Goal: Task Accomplishment & Management: Use online tool/utility

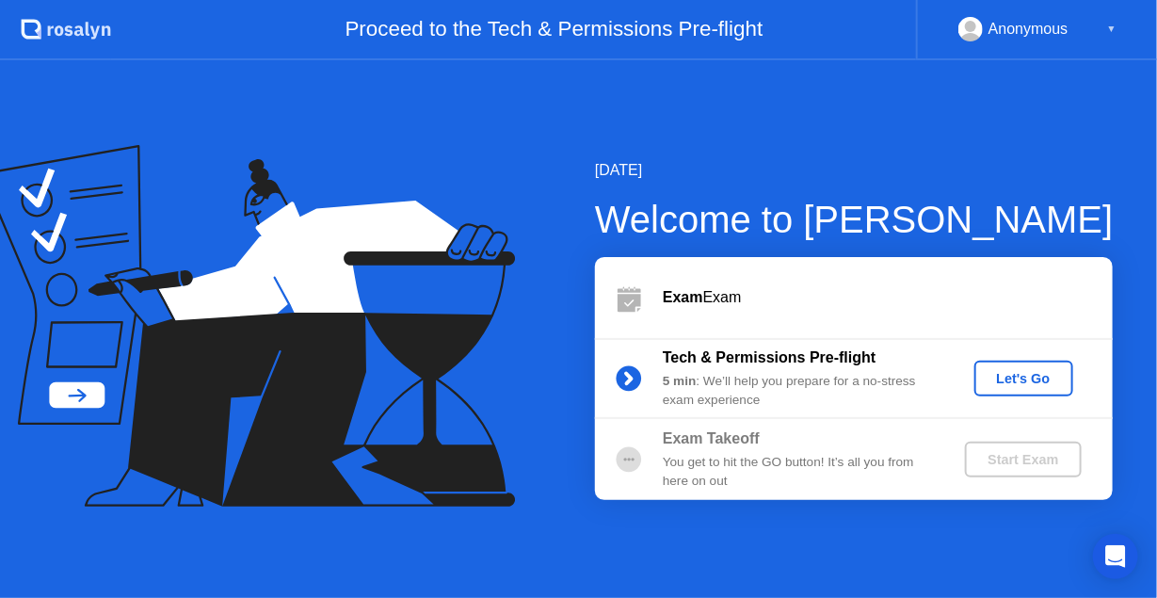
click at [1018, 378] on div "Let's Go" at bounding box center [1024, 378] width 84 height 15
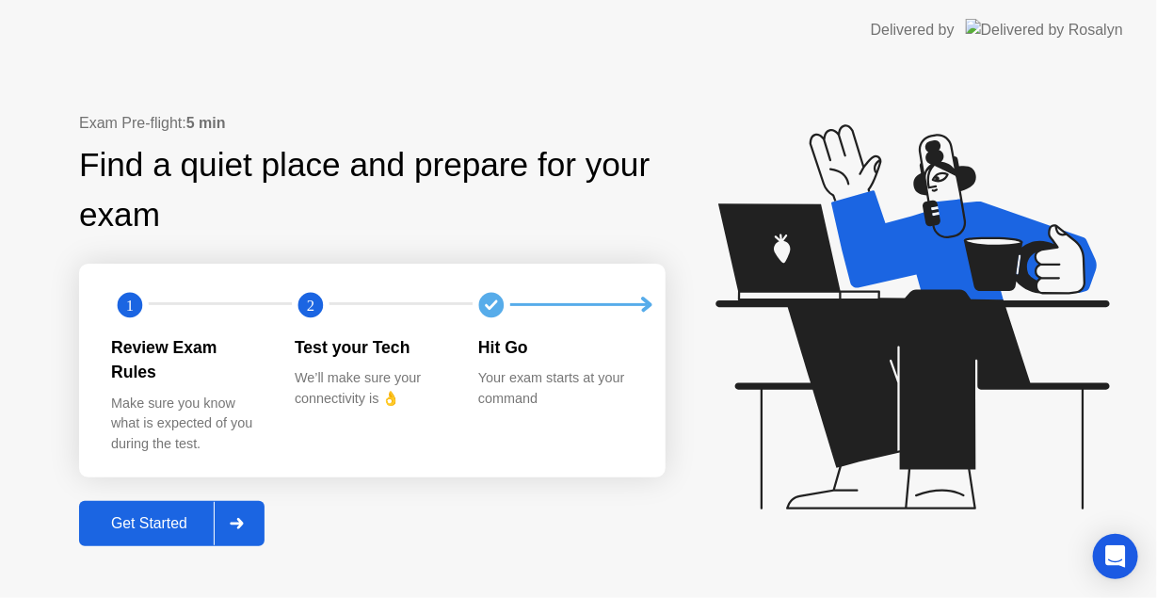
click at [146, 515] on div "Get Started" at bounding box center [149, 523] width 129 height 17
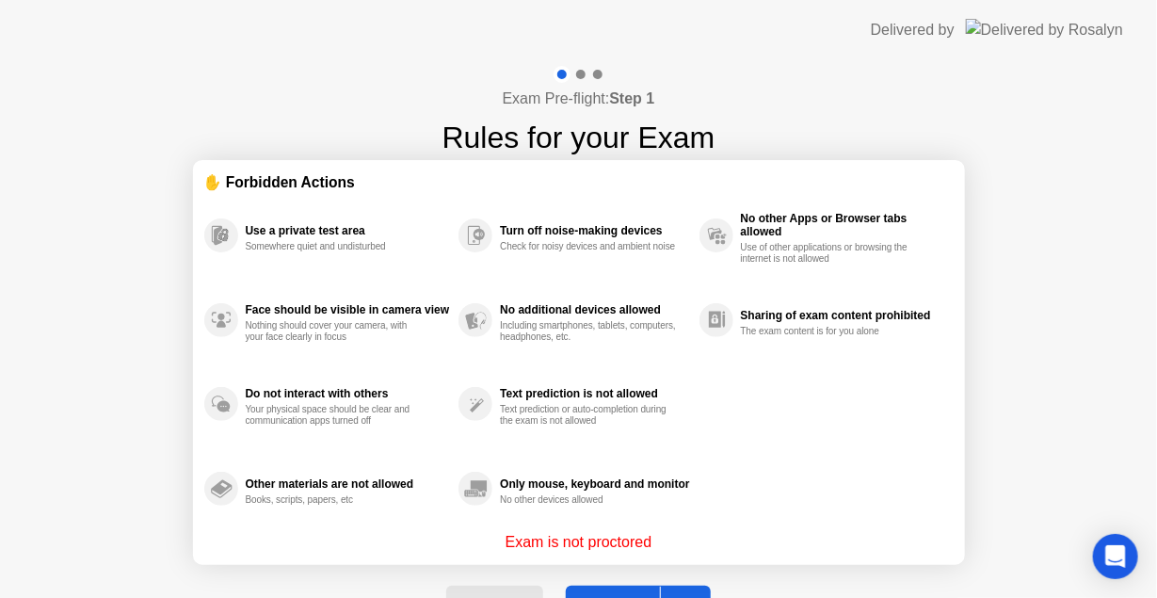
click at [642, 586] on button "Got it" at bounding box center [638, 608] width 145 height 45
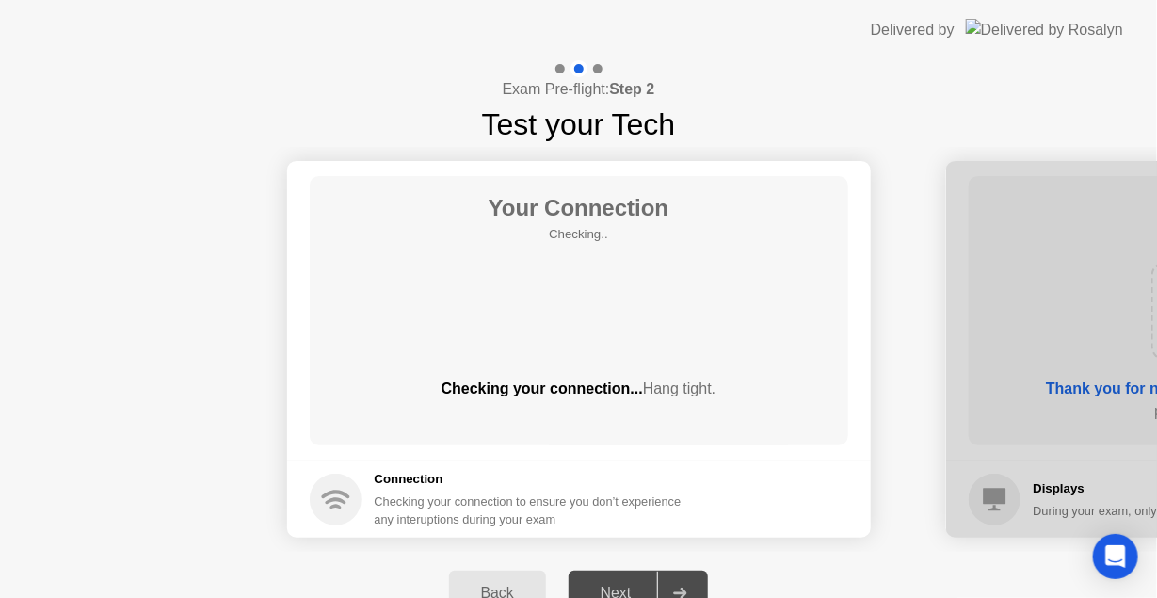
click at [631, 585] on div "Next" at bounding box center [616, 593] width 84 height 17
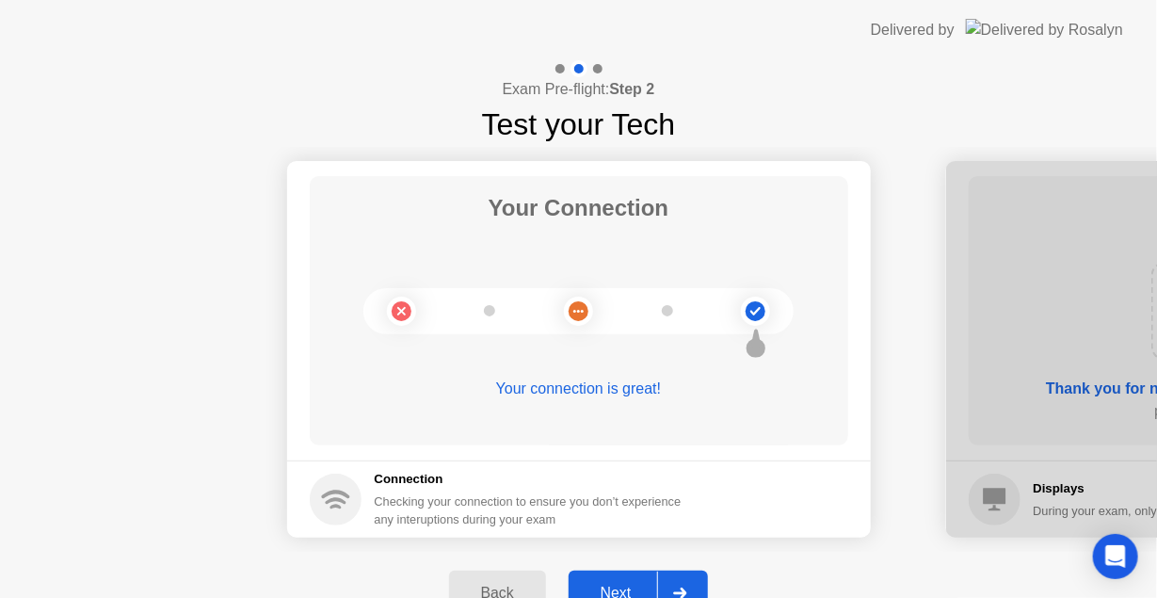
click at [631, 585] on div "Next" at bounding box center [616, 593] width 84 height 17
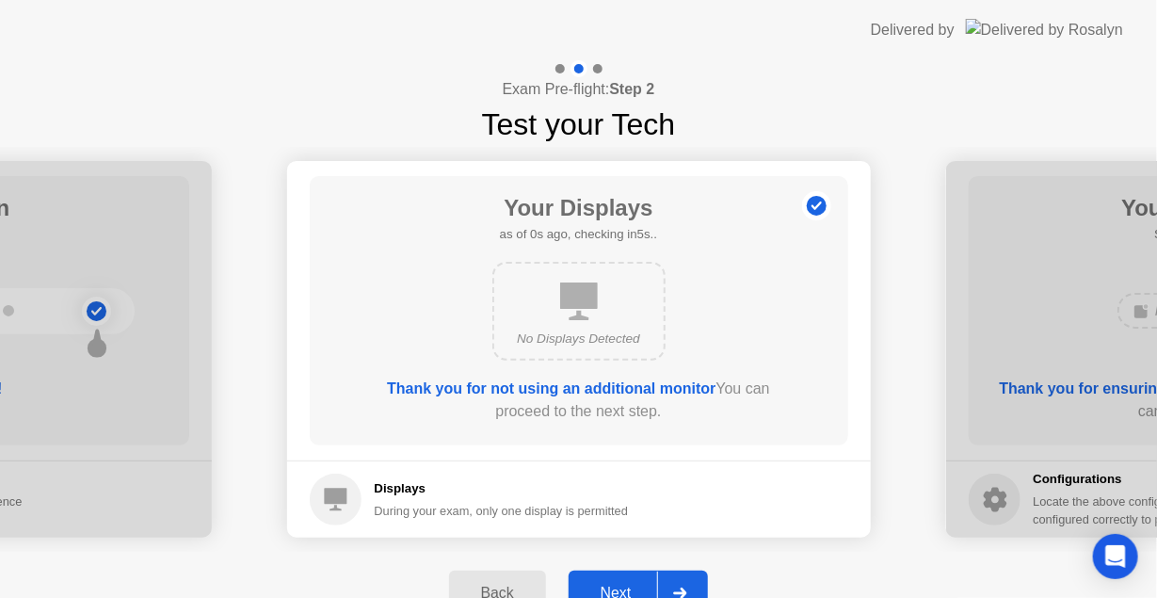
click at [631, 585] on div "Next" at bounding box center [616, 593] width 84 height 17
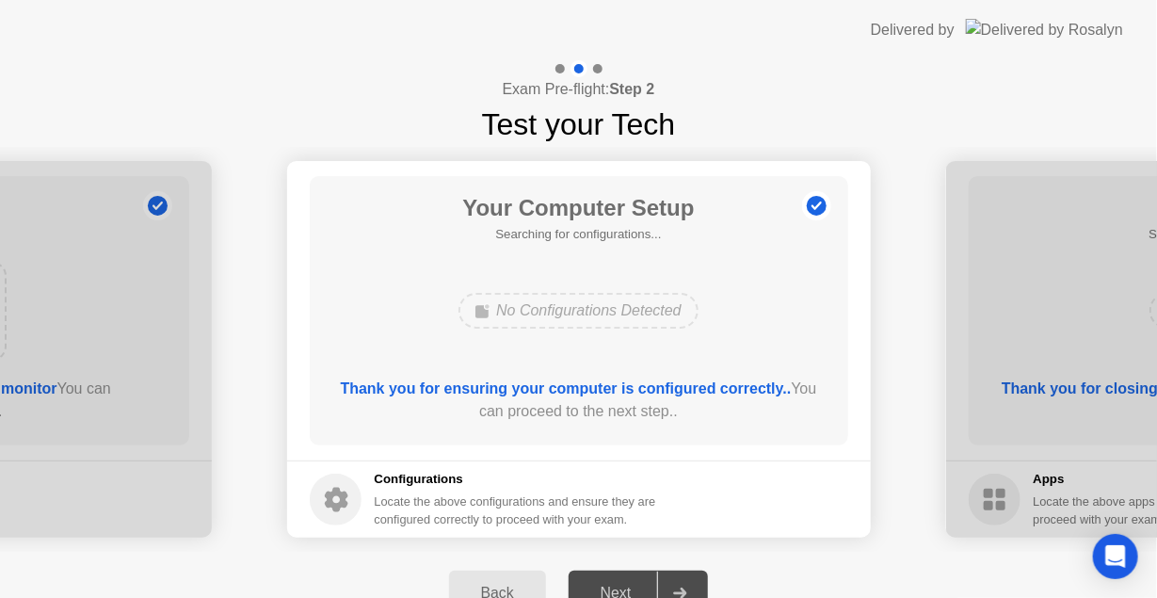
click at [631, 585] on div "Next" at bounding box center [616, 593] width 84 height 17
click at [630, 585] on div "Next" at bounding box center [616, 593] width 84 height 17
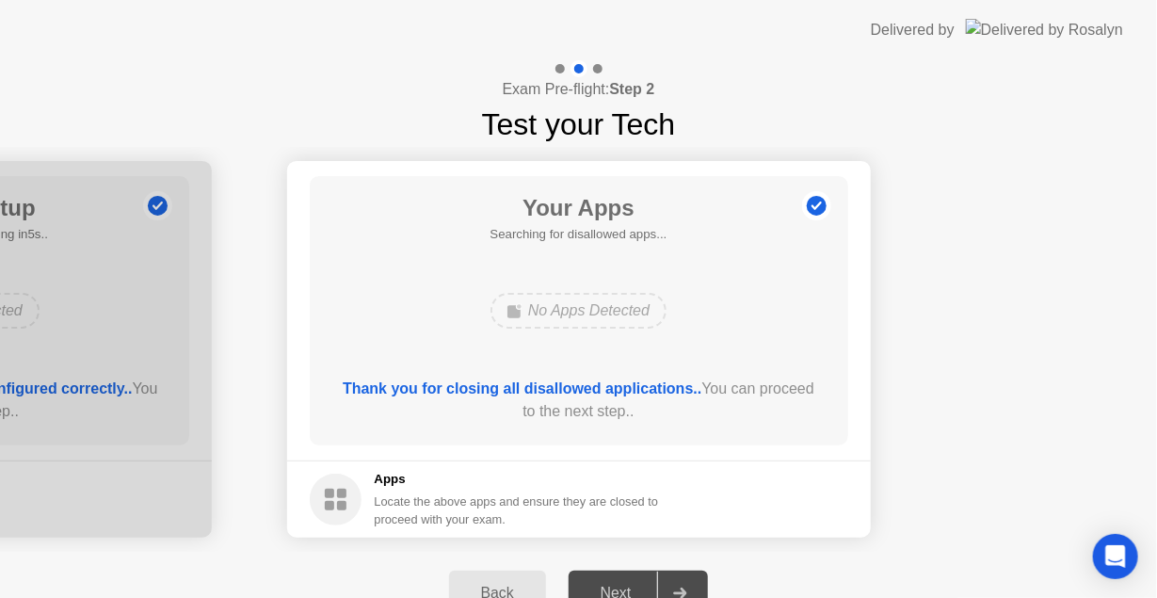
click at [628, 585] on div "Next" at bounding box center [616, 593] width 84 height 17
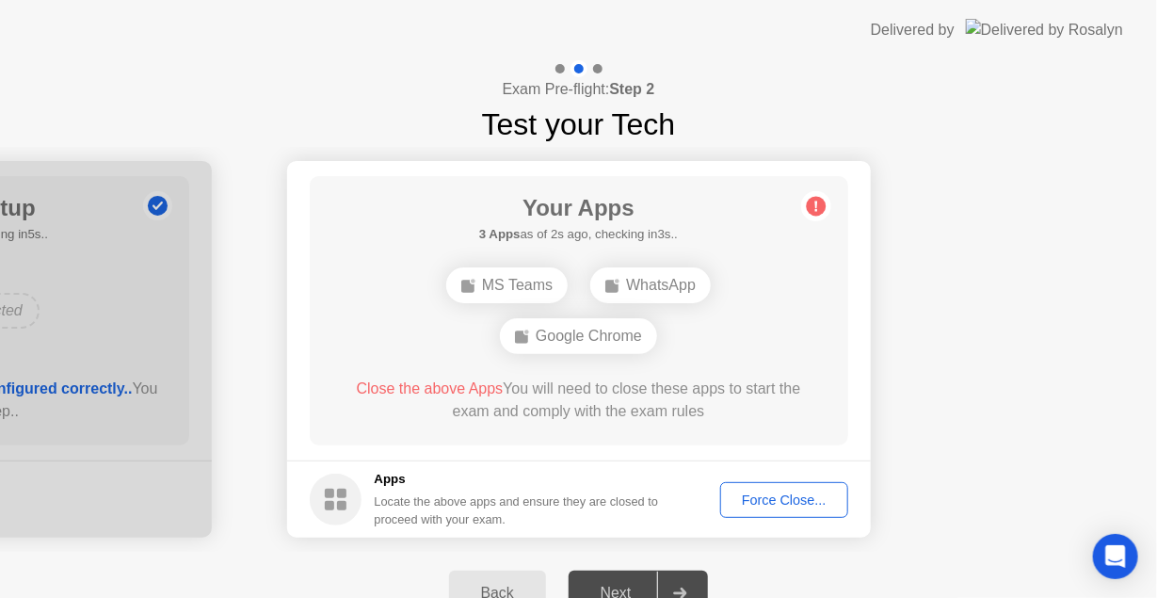
click at [775, 495] on div "Force Close..." at bounding box center [784, 499] width 115 height 15
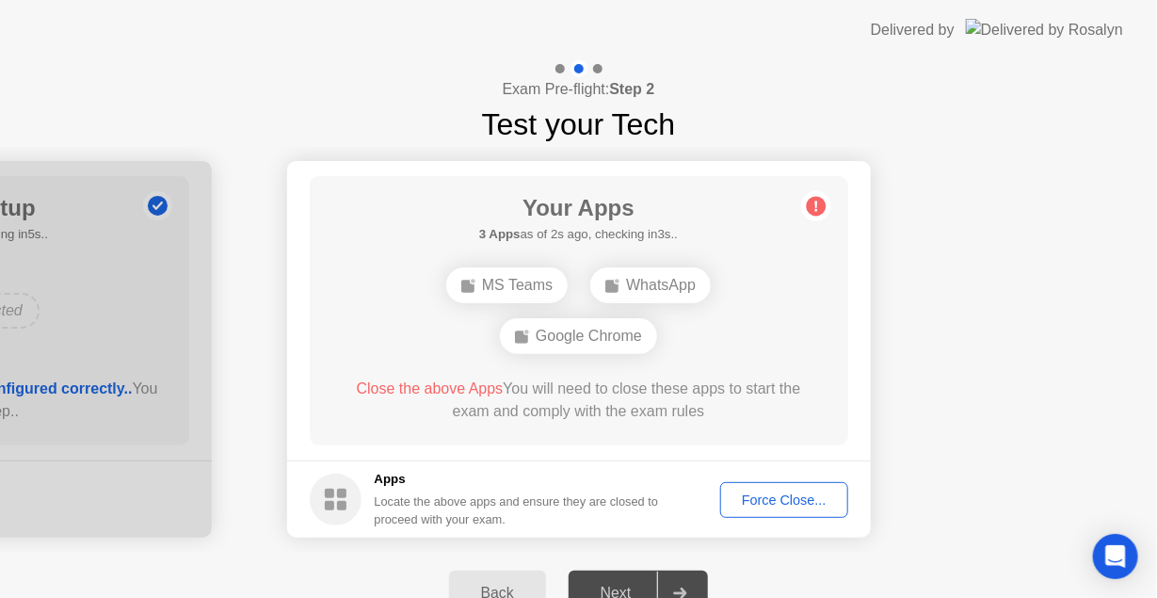
click at [751, 496] on div "Force Close..." at bounding box center [784, 499] width 115 height 15
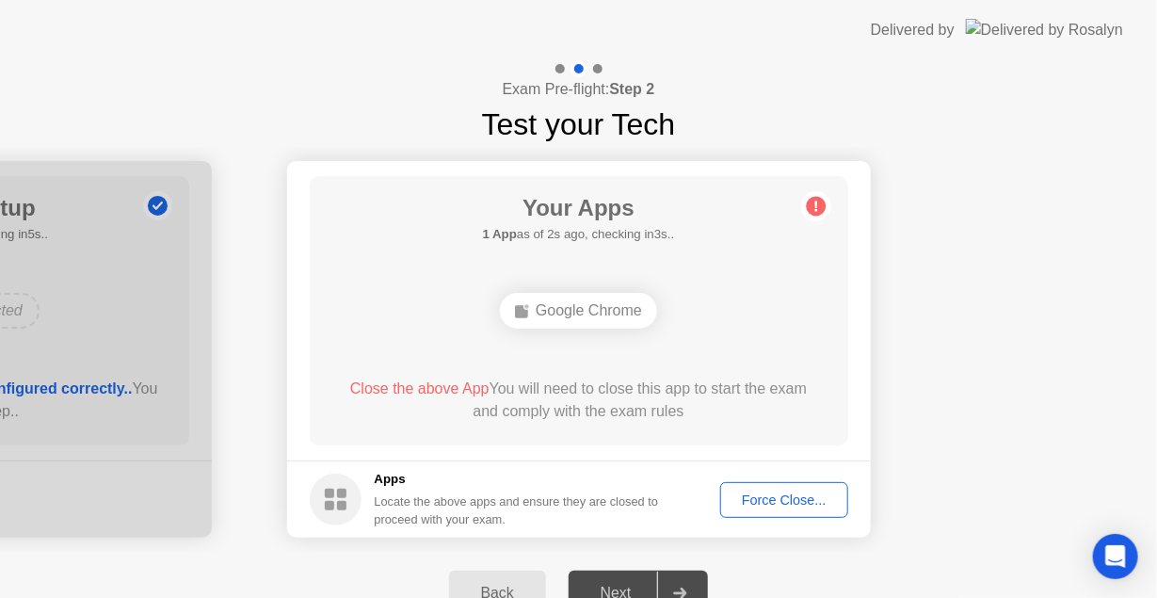
click at [612, 588] on div "Next" at bounding box center [616, 593] width 84 height 17
click at [742, 505] on div "Force Close..." at bounding box center [784, 499] width 115 height 15
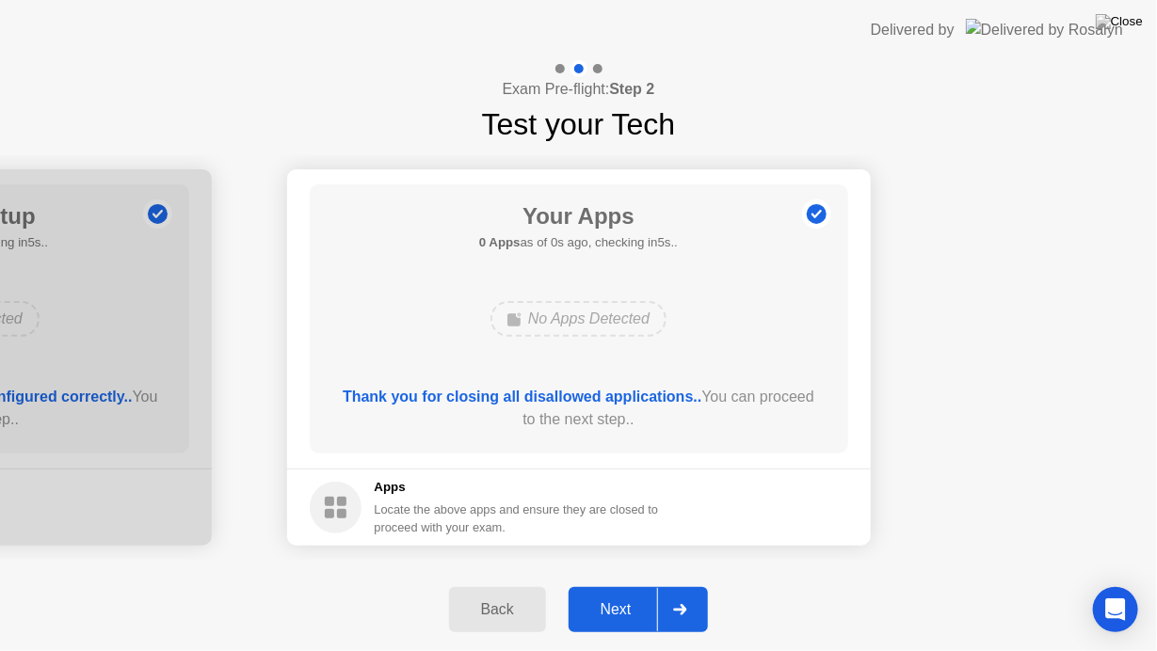
click at [646, 597] on div "Next" at bounding box center [616, 610] width 84 height 17
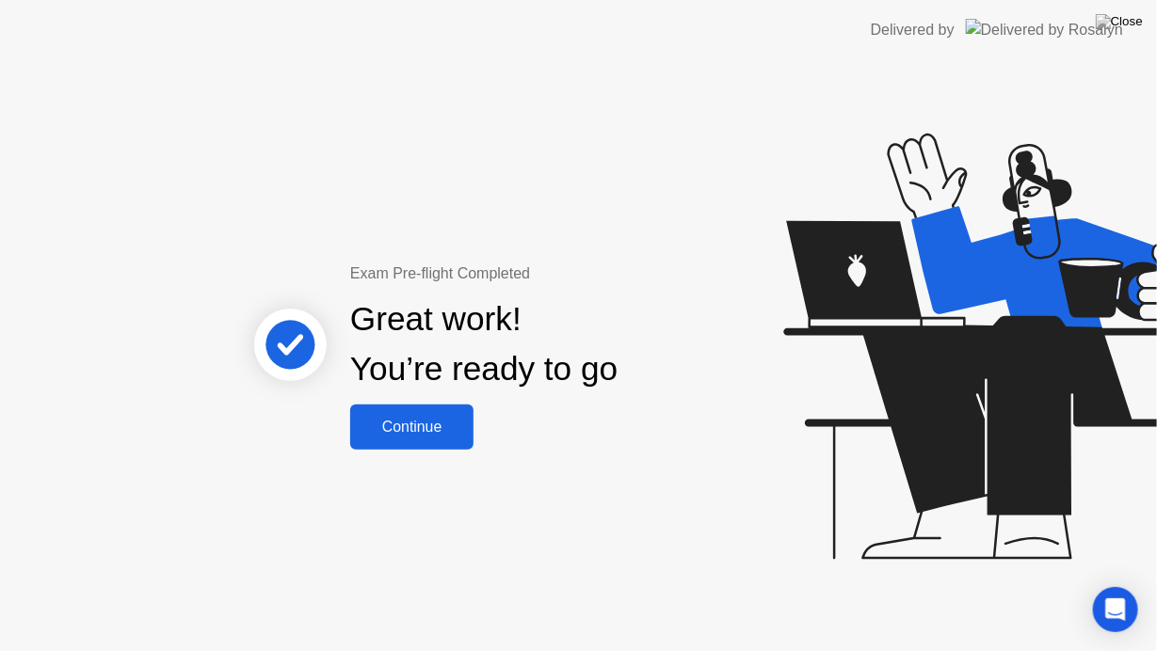
click at [441, 442] on button "Continue" at bounding box center [411, 427] width 123 height 45
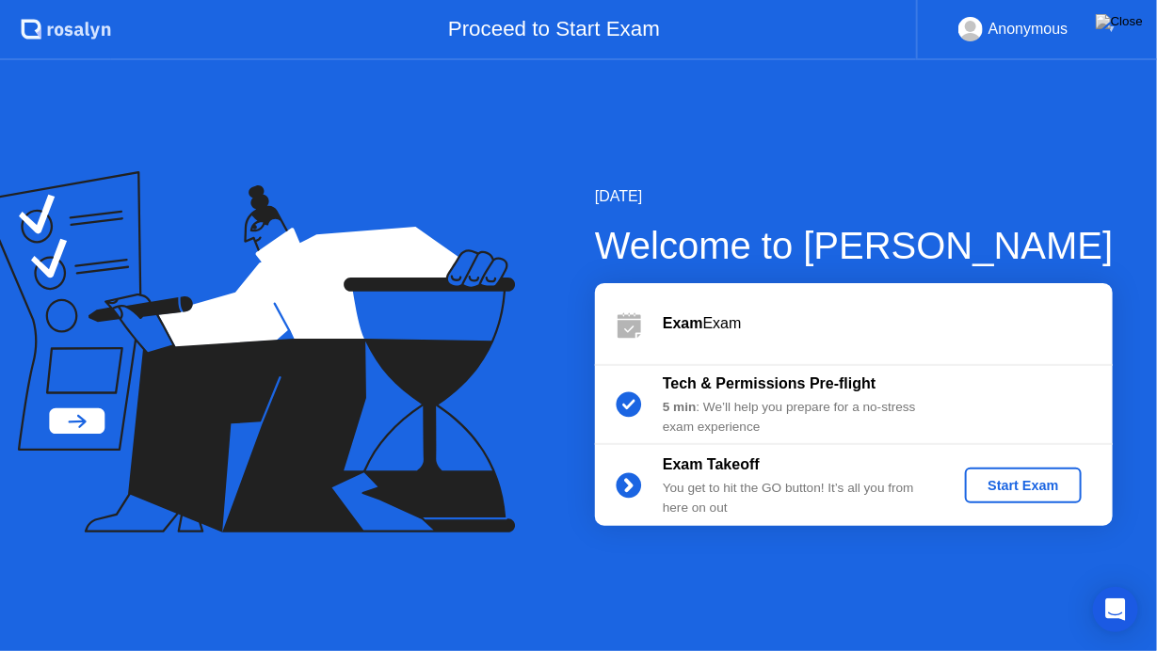
click at [1055, 488] on div "Start Exam" at bounding box center [1022, 485] width 101 height 15
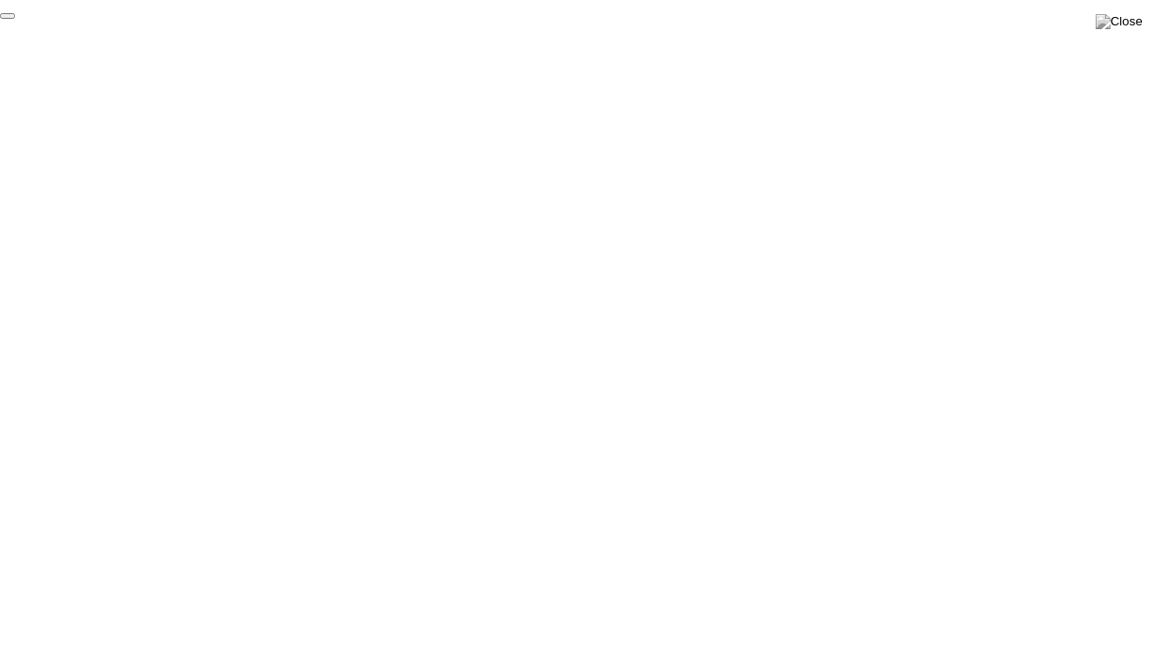
click div "End Proctoring Session"
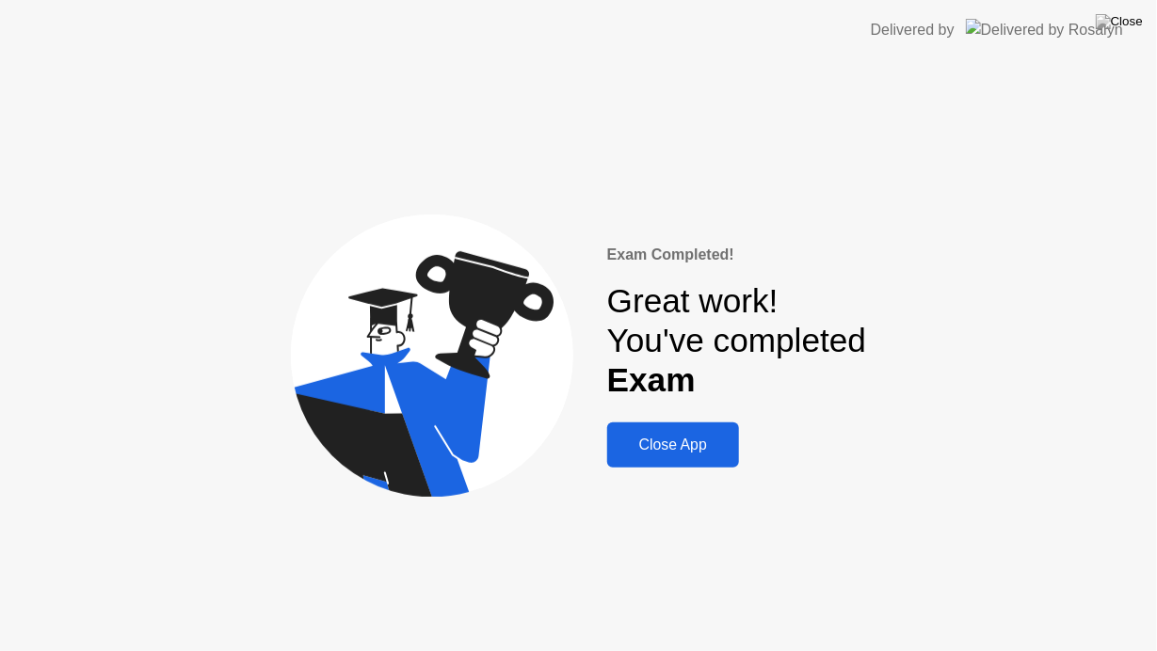
click at [666, 438] on div "Close App" at bounding box center [673, 445] width 120 height 17
